Goal: Information Seeking & Learning: Check status

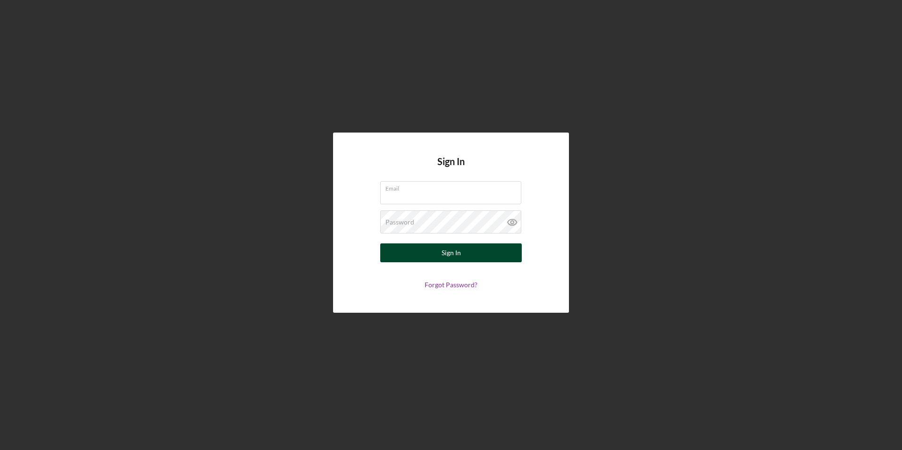
type input "[EMAIL_ADDRESS][DOMAIN_NAME]"
click at [477, 258] on button "Sign In" at bounding box center [451, 252] width 142 height 19
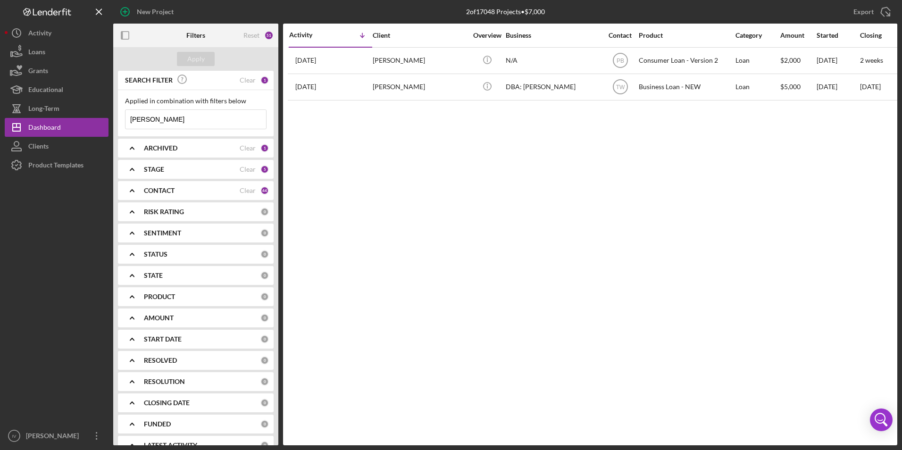
drag, startPoint x: 185, startPoint y: 114, endPoint x: 111, endPoint y: 121, distance: 74.9
click at [119, 121] on div "Applied in combination with filters below [PERSON_NAME] Icon/Menu Close" at bounding box center [196, 113] width 156 height 46
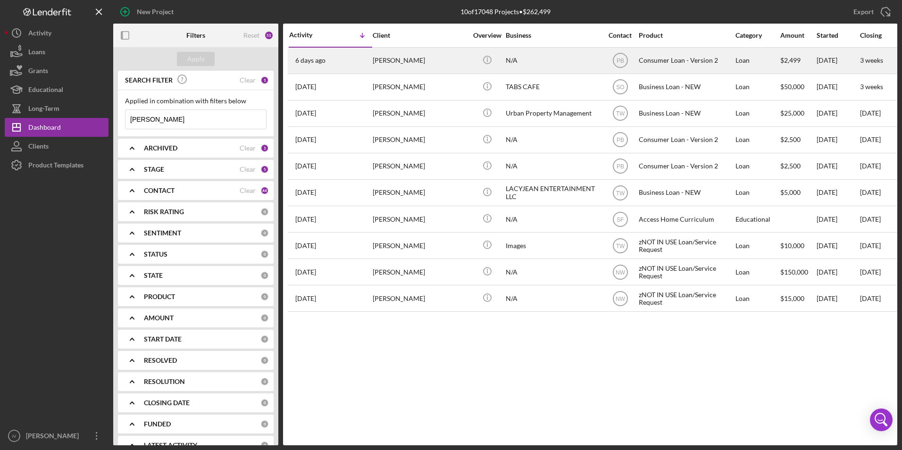
type input "[PERSON_NAME]"
click at [428, 57] on div "[PERSON_NAME]" at bounding box center [420, 60] width 94 height 25
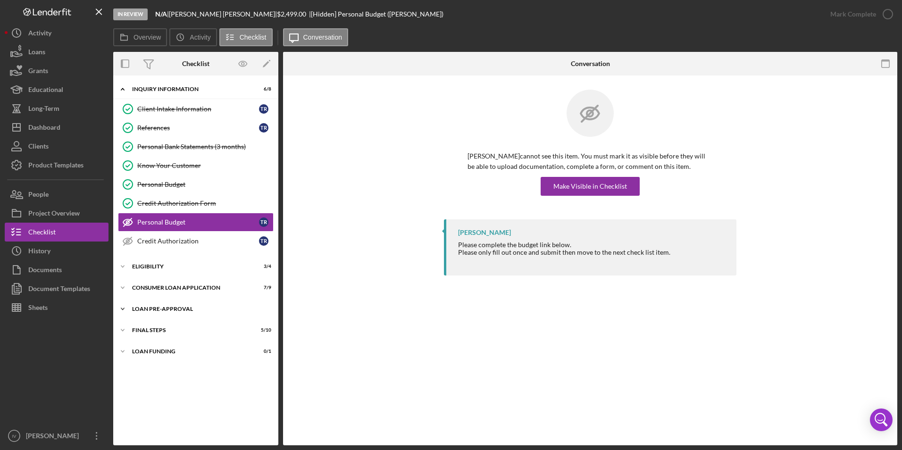
click at [163, 309] on div "Loan Pre-Approval" at bounding box center [199, 309] width 134 height 6
drag, startPoint x: 167, startPoint y: 326, endPoint x: 196, endPoint y: 324, distance: 28.9
click at [167, 326] on div "Loan Approval" at bounding box center [205, 329] width 136 height 8
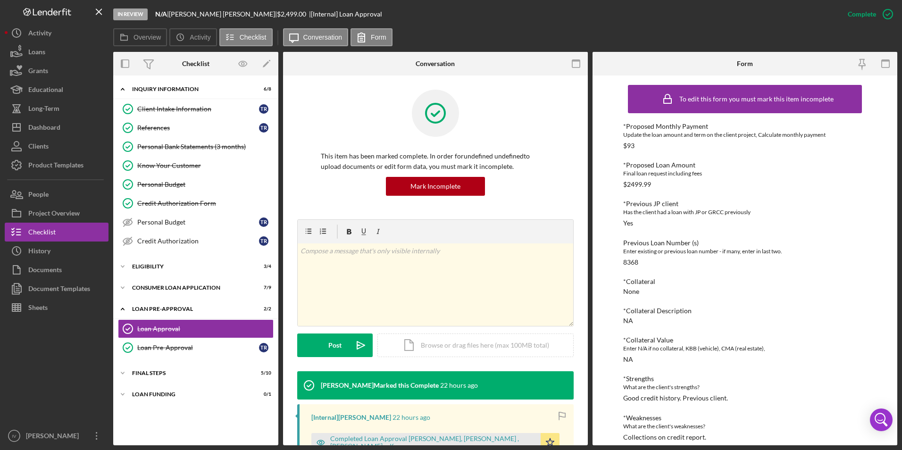
scroll to position [142, 0]
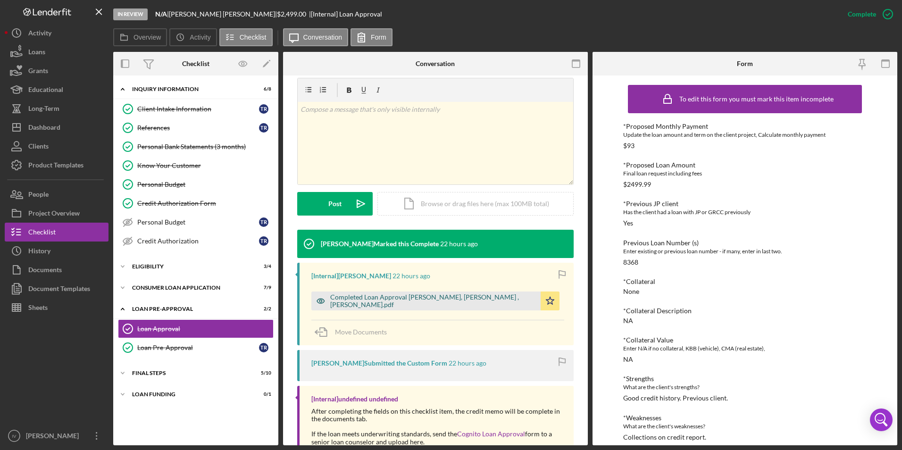
click at [435, 294] on div "Completed Loan Approval [PERSON_NAME], [PERSON_NAME] , [PERSON_NAME].pdf" at bounding box center [425, 301] width 229 height 19
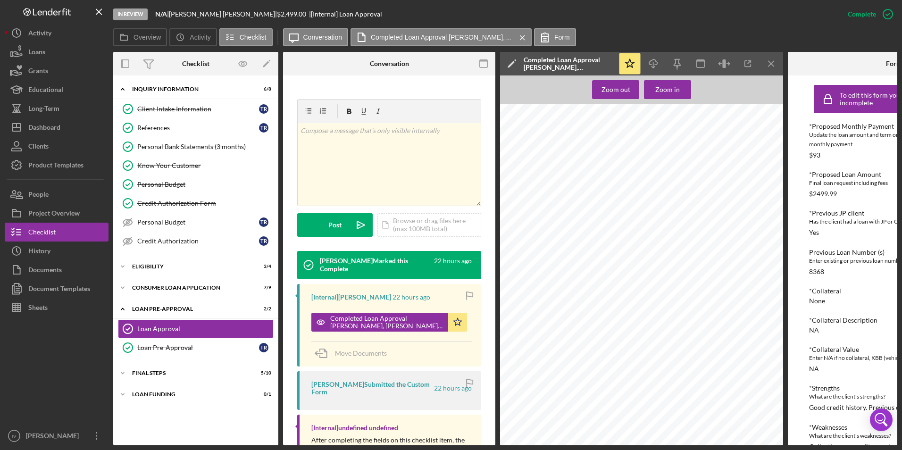
scroll to position [789, 0]
drag, startPoint x: 155, startPoint y: 109, endPoint x: 443, endPoint y: 136, distance: 289.5
click at [155, 109] on div "Client Intake Information" at bounding box center [198, 109] width 122 height 8
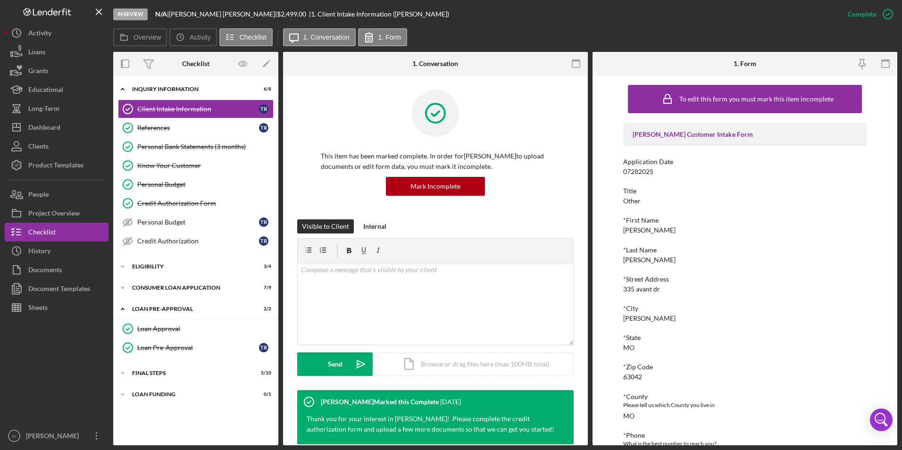
scroll to position [142, 0]
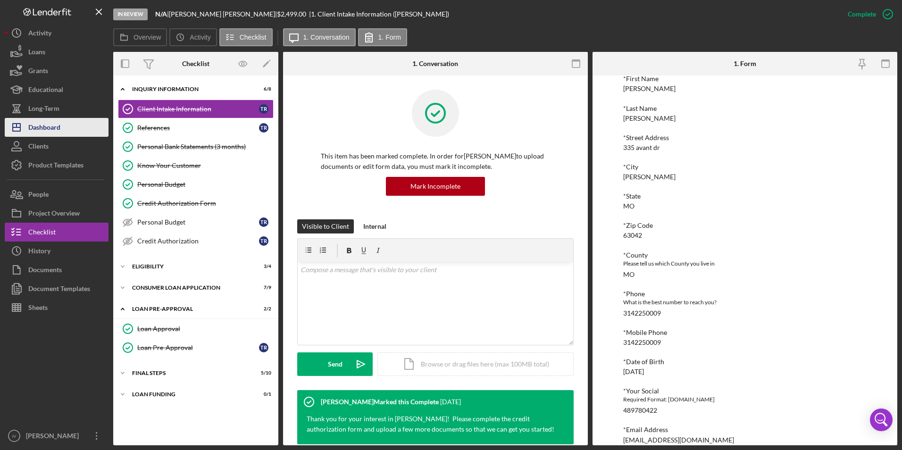
drag, startPoint x: 60, startPoint y: 121, endPoint x: 85, endPoint y: 126, distance: 25.6
click at [60, 121] on div "Dashboard" at bounding box center [44, 128] width 32 height 21
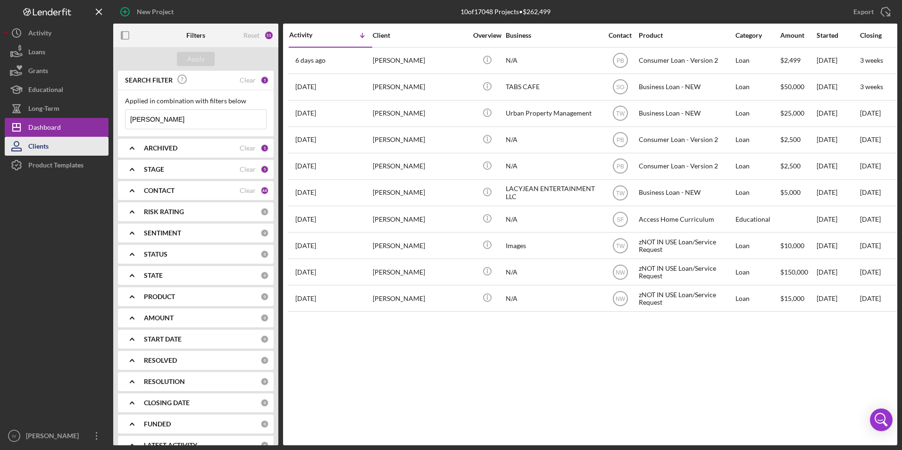
drag, startPoint x: 171, startPoint y: 118, endPoint x: 96, endPoint y: 137, distance: 76.9
click at [96, 137] on div "New Project 10 of 17048 Projects • $262,499 [PERSON_NAME] Export Icon/Export Fi…" at bounding box center [451, 222] width 893 height 445
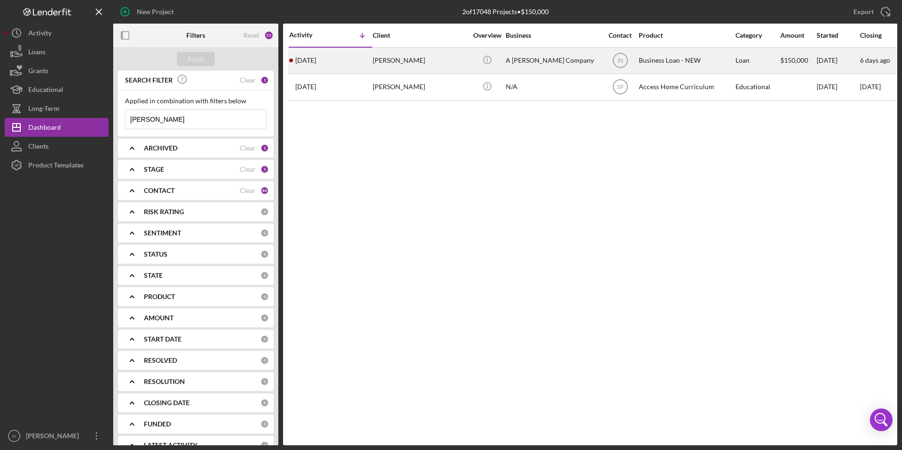
type input "[PERSON_NAME]"
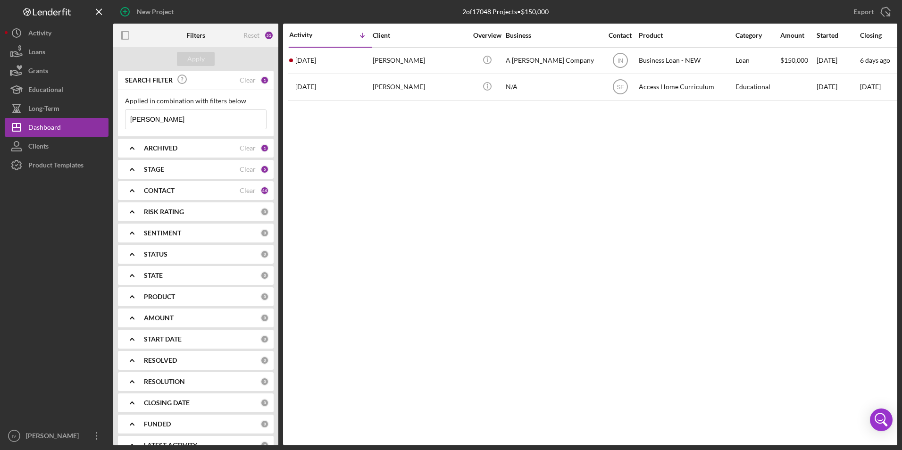
click at [692, 12] on div "Export Icon/Export" at bounding box center [766, 12] width 261 height 24
click at [709, 191] on div "Activity Icon/Table Sort Arrow Client Overview Business Contact Product Categor…" at bounding box center [590, 235] width 614 height 422
click at [168, 142] on div "ARCHIVED Clear 1" at bounding box center [206, 148] width 125 height 19
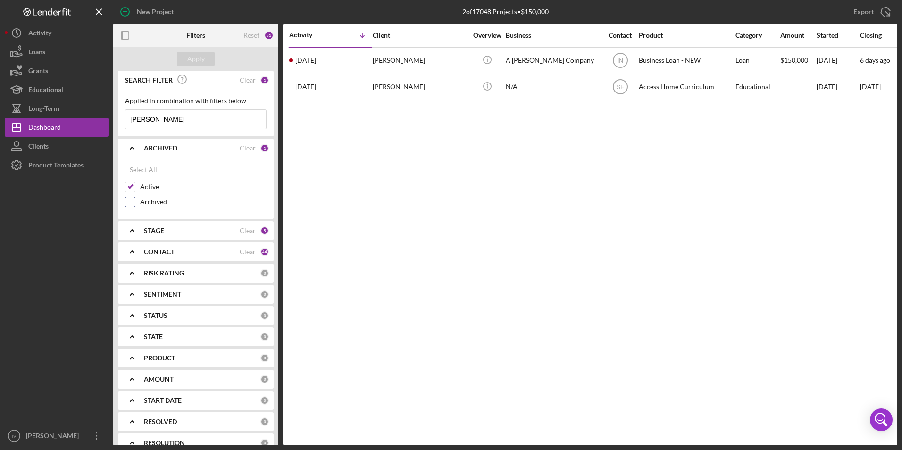
click at [128, 207] on div at bounding box center [130, 202] width 10 height 10
click at [130, 204] on input "Archived" at bounding box center [130, 201] width 9 height 9
checkbox input "true"
click at [195, 53] on div "Apply" at bounding box center [195, 59] width 17 height 14
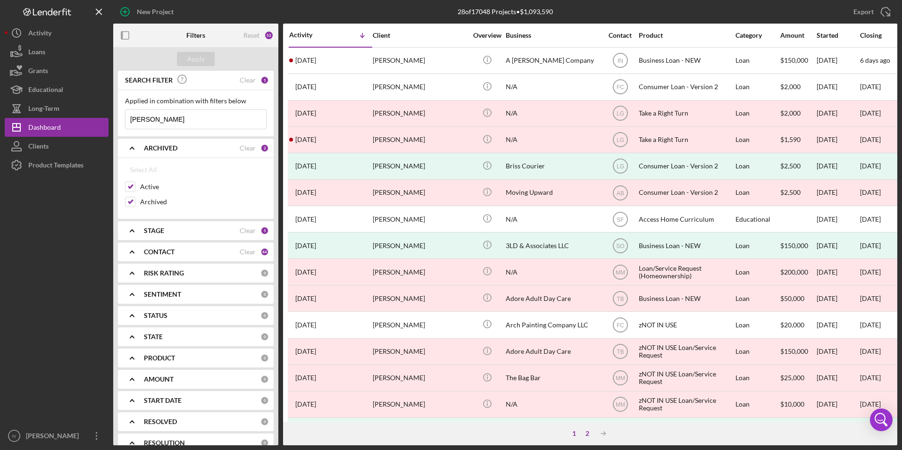
click at [590, 432] on div "2" at bounding box center [587, 434] width 13 height 8
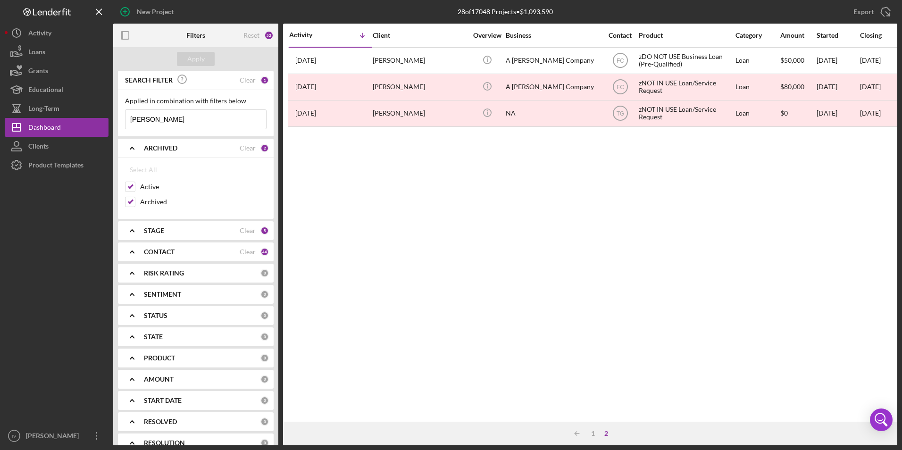
click at [153, 252] on b "CONTACT" at bounding box center [159, 252] width 31 height 8
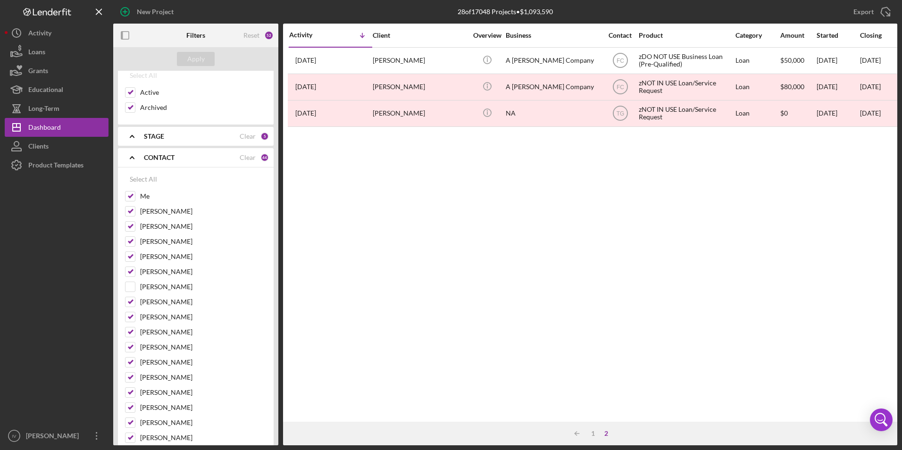
scroll to position [236, 0]
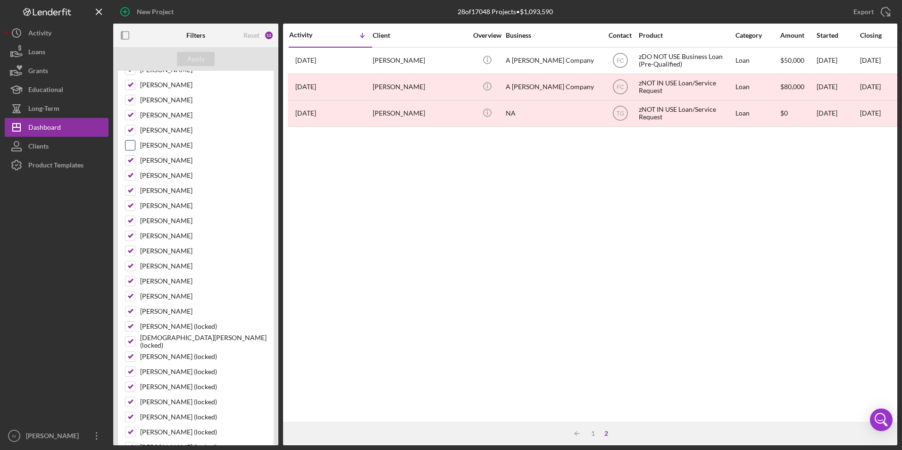
click at [132, 147] on input "[PERSON_NAME]" at bounding box center [130, 145] width 9 height 9
checkbox input "true"
click at [201, 56] on div "Apply" at bounding box center [195, 59] width 17 height 14
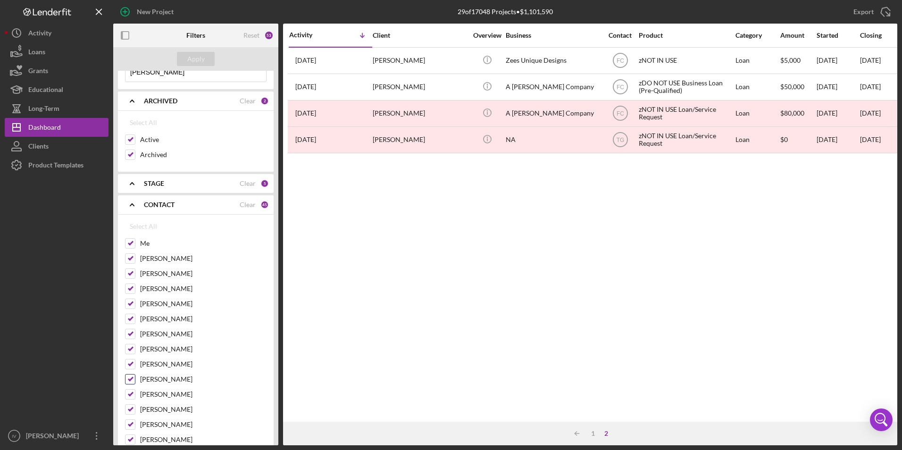
scroll to position [0, 0]
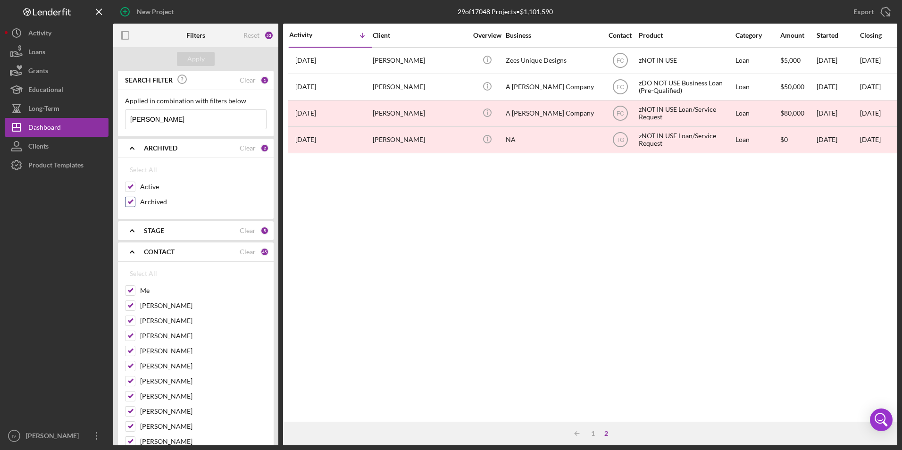
click at [133, 201] on input "Archived" at bounding box center [130, 201] width 9 height 9
click at [160, 116] on input "[PERSON_NAME]" at bounding box center [196, 119] width 141 height 19
click at [189, 55] on div "Apply" at bounding box center [195, 59] width 17 height 14
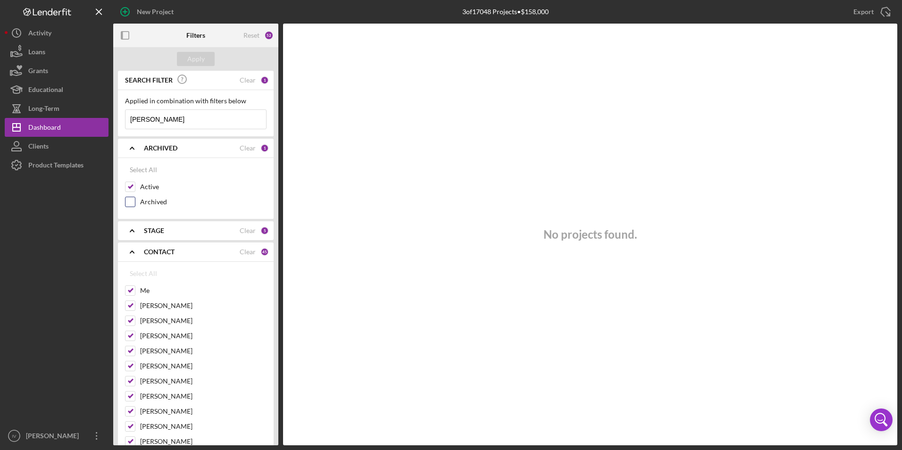
click at [131, 197] on div at bounding box center [130, 202] width 10 height 10
click at [131, 204] on input "Archived" at bounding box center [130, 201] width 9 height 9
checkbox input "true"
click at [206, 54] on button "Apply" at bounding box center [196, 59] width 38 height 14
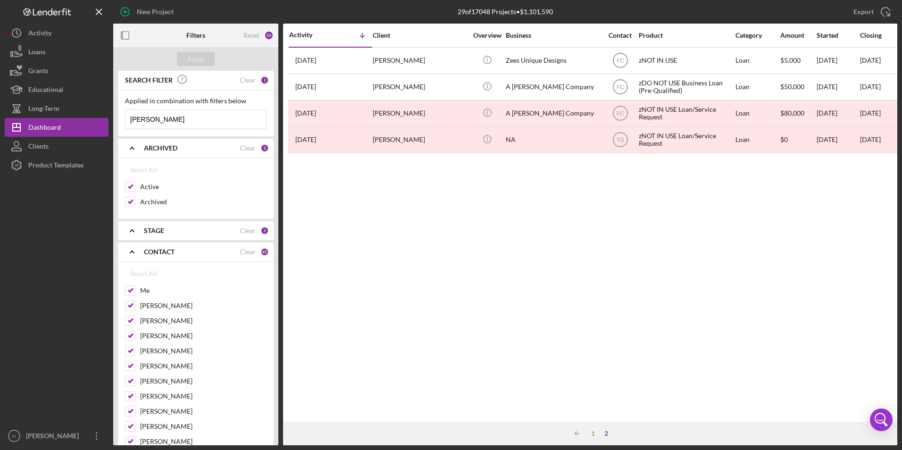
drag, startPoint x: 164, startPoint y: 124, endPoint x: 115, endPoint y: 125, distance: 49.1
click at [117, 125] on div "SEARCH FILTER Clear 1 Applied in combination with filters below [PERSON_NAME] I…" at bounding box center [195, 258] width 165 height 375
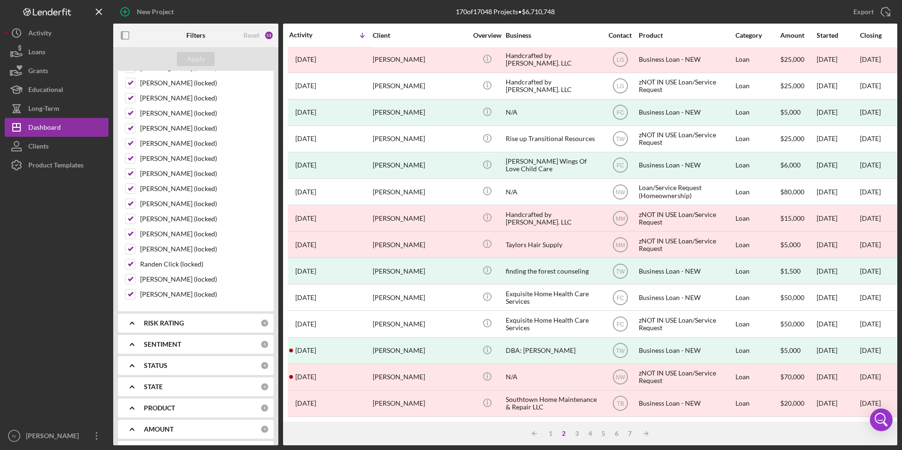
scroll to position [708, 0]
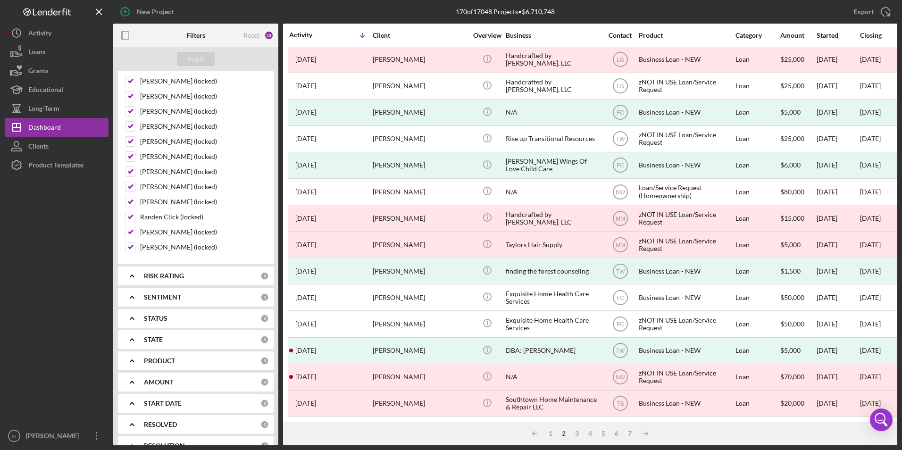
type input "angel"
click at [152, 322] on b "STATUS" at bounding box center [156, 319] width 24 height 8
click at [148, 336] on b "STATE" at bounding box center [153, 340] width 19 height 8
click at [149, 336] on b "STATE" at bounding box center [153, 340] width 19 height 8
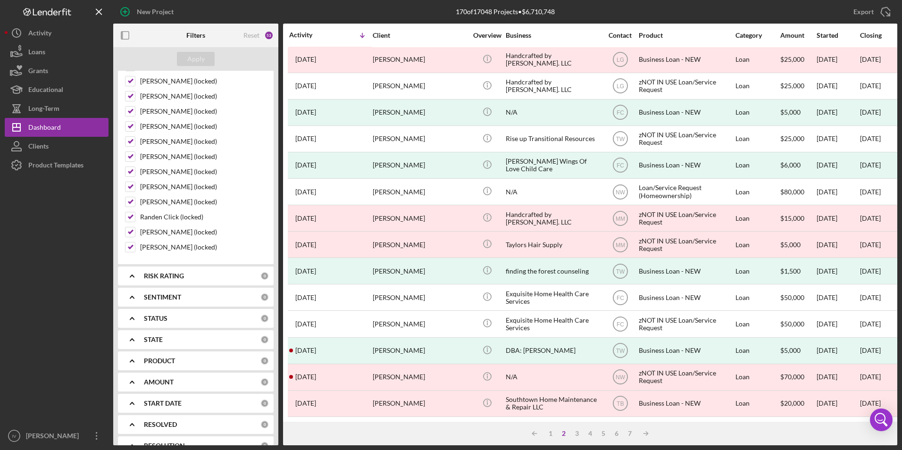
click at [149, 360] on b "PRODUCT" at bounding box center [159, 361] width 31 height 8
click at [150, 352] on div "PRODUCT 0" at bounding box center [206, 360] width 125 height 19
